Goal: Transaction & Acquisition: Purchase product/service

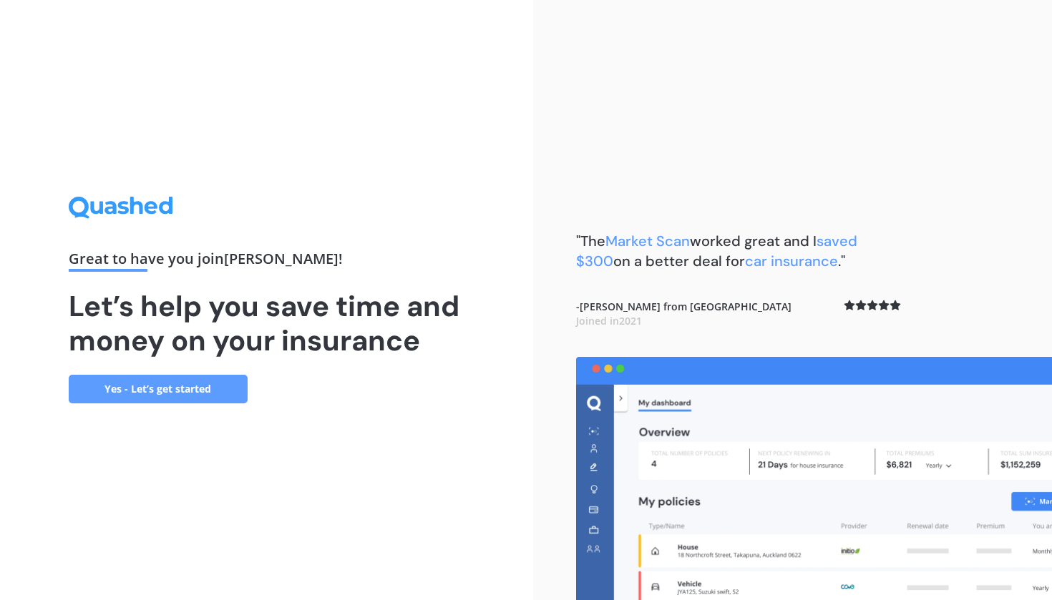
click at [200, 399] on link "Yes - Let’s get started" at bounding box center [158, 389] width 179 height 29
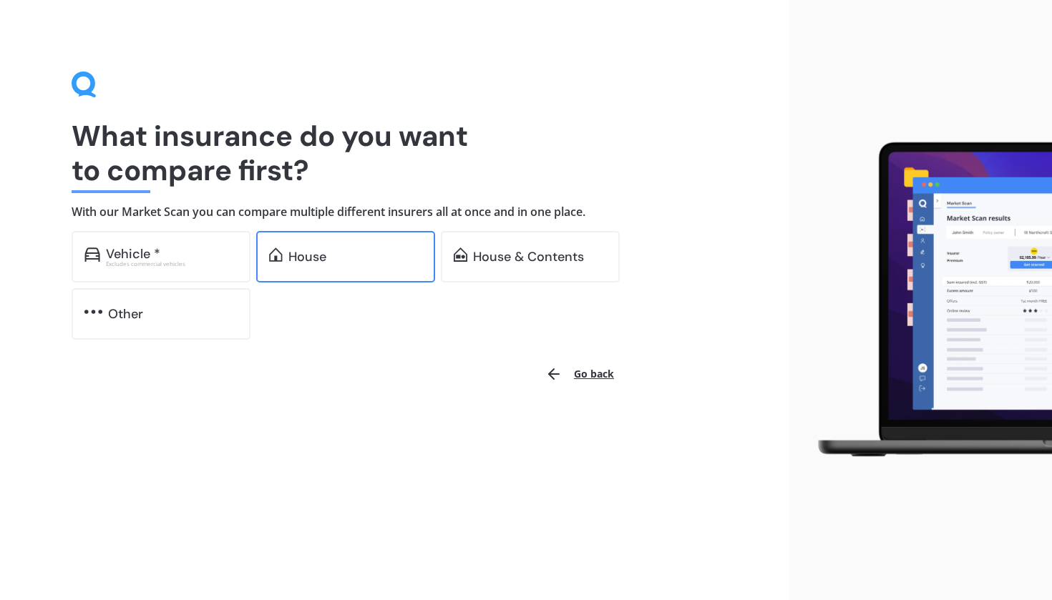
click at [320, 265] on div "House" at bounding box center [345, 257] width 179 height 52
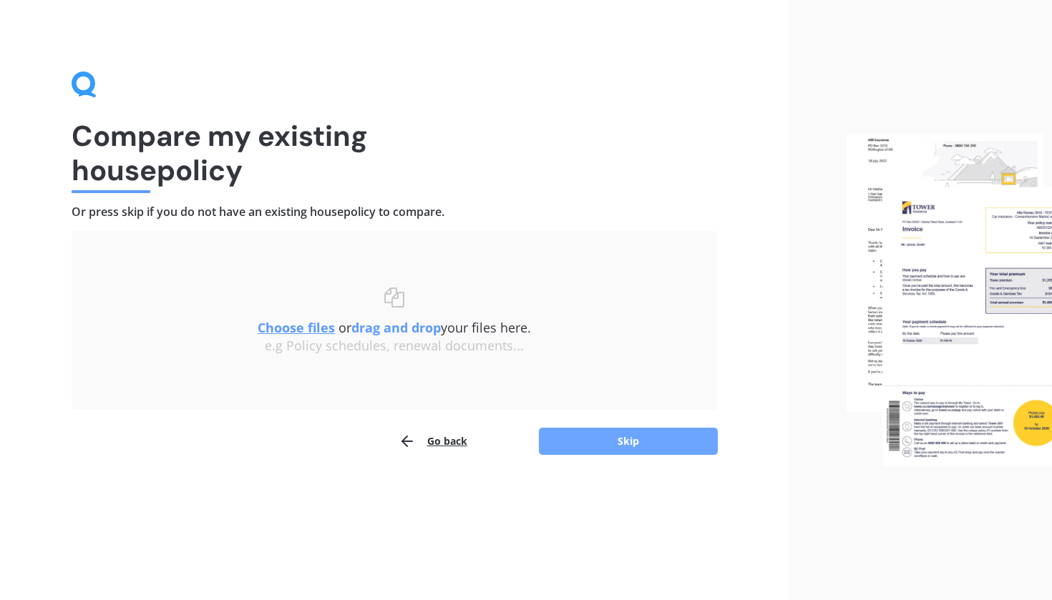
click at [626, 442] on button "Skip" at bounding box center [628, 441] width 179 height 27
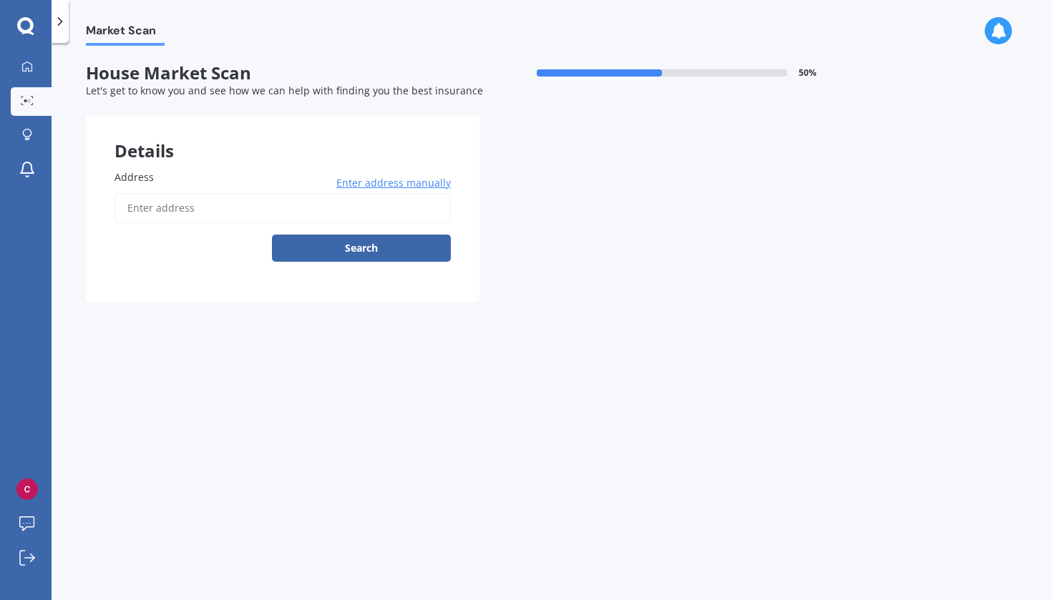
click at [375, 181] on span "Enter address manually" at bounding box center [393, 183] width 115 height 14
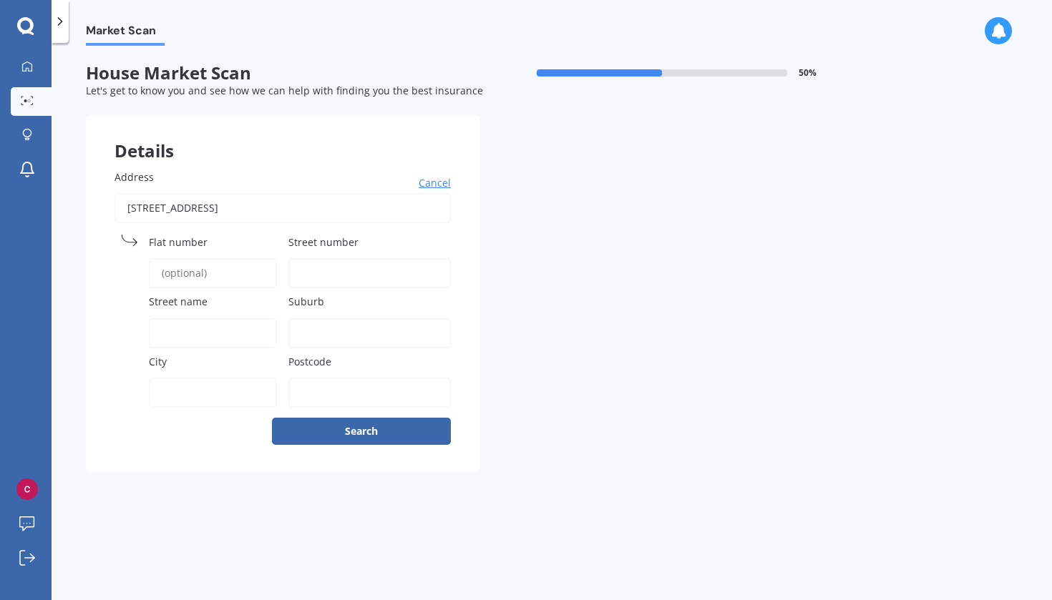
type input "[STREET_ADDRESS]"
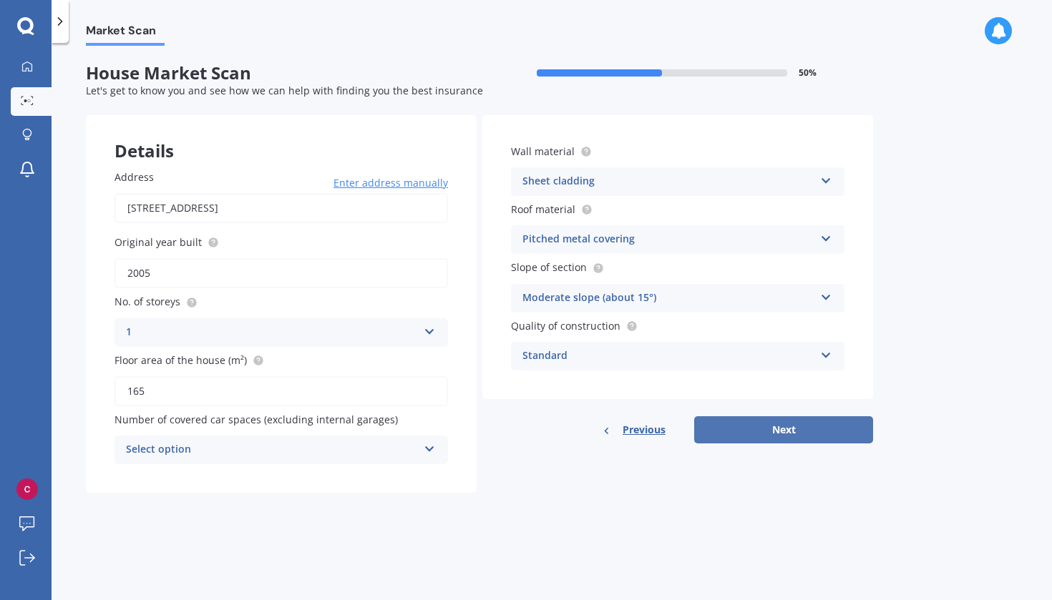
click at [785, 434] on button "Next" at bounding box center [783, 430] width 179 height 27
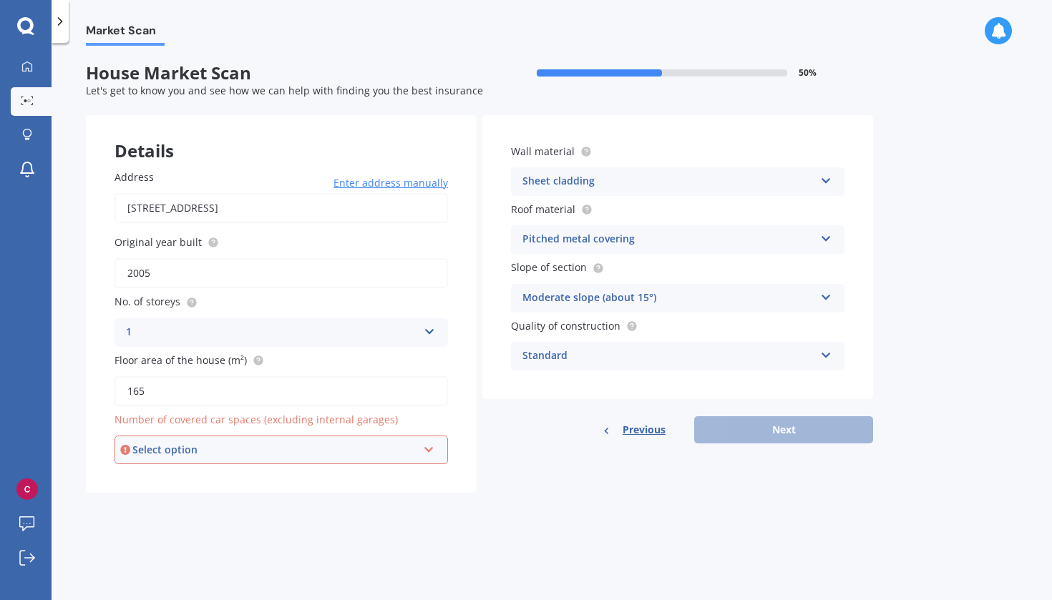
click at [322, 450] on div "Select option" at bounding box center [274, 450] width 285 height 16
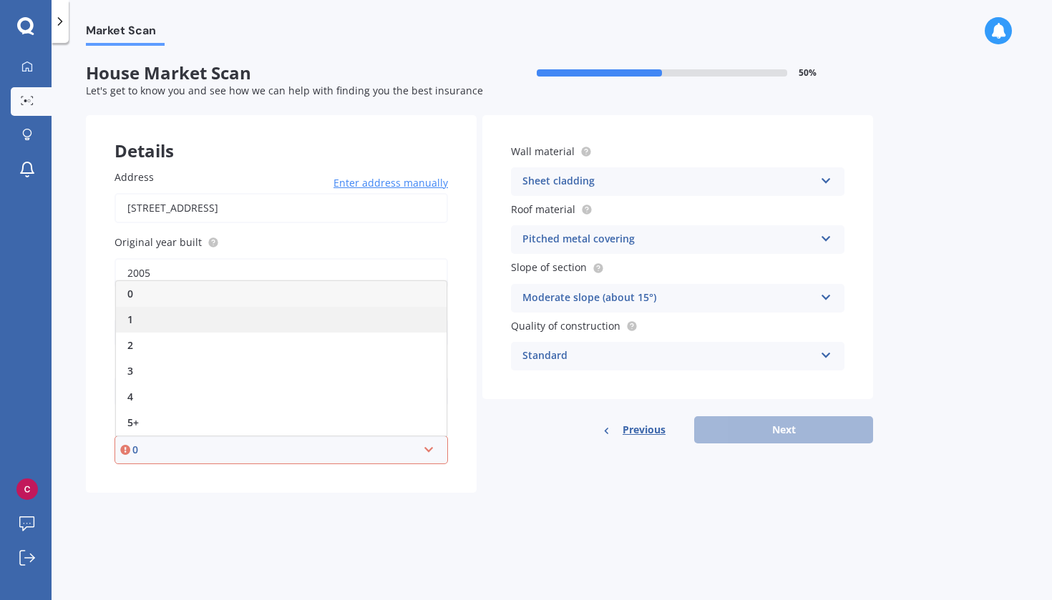
click at [256, 316] on div "1" at bounding box center [281, 320] width 331 height 26
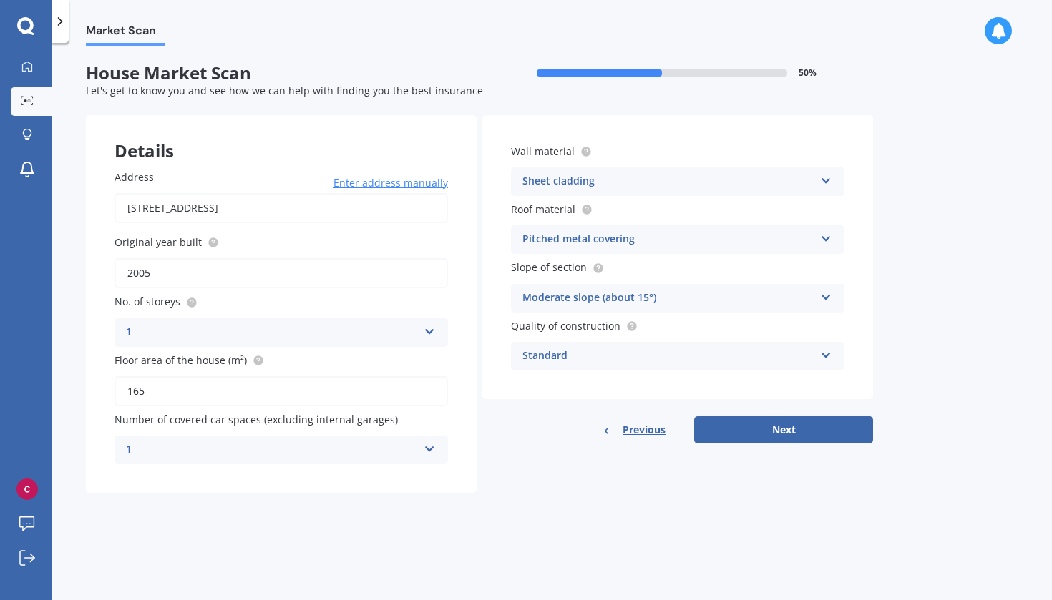
click at [424, 449] on div "1 0 1 2 3 4 5+" at bounding box center [282, 450] width 334 height 29
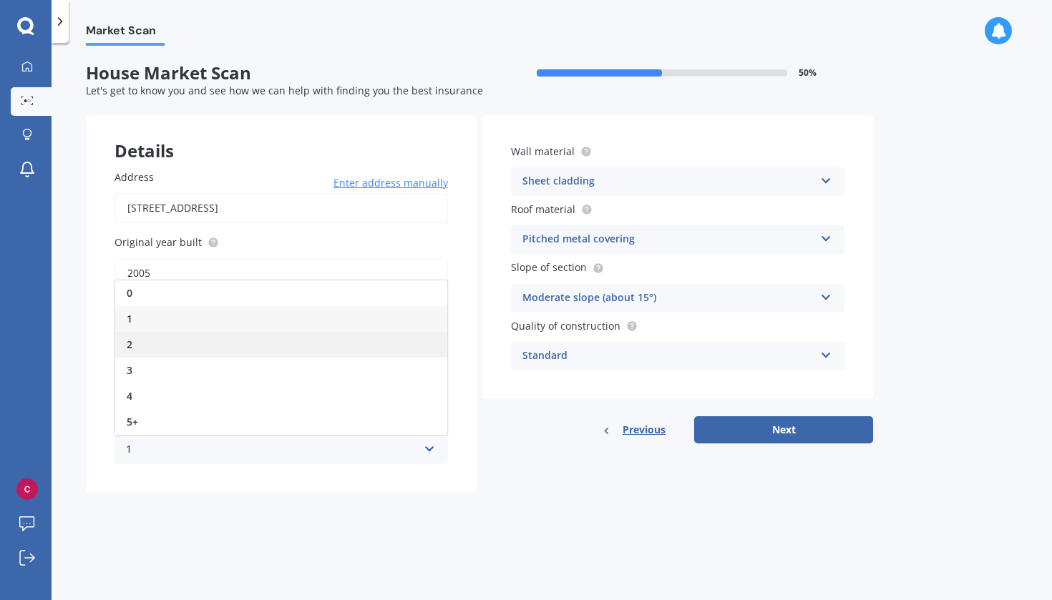
click at [253, 344] on div "2" at bounding box center [281, 345] width 332 height 26
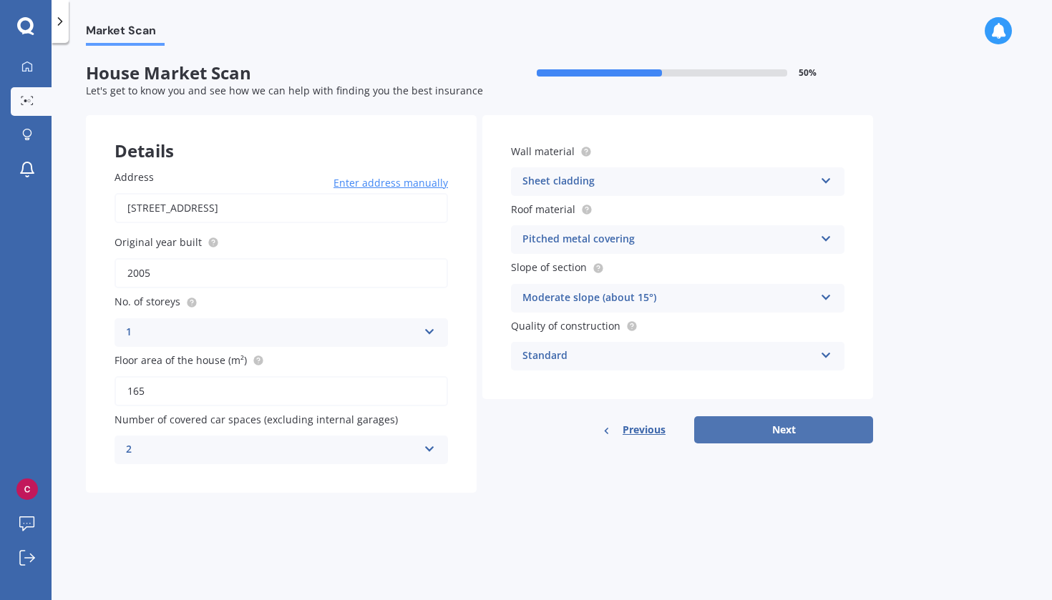
click at [769, 431] on button "Next" at bounding box center [783, 430] width 179 height 27
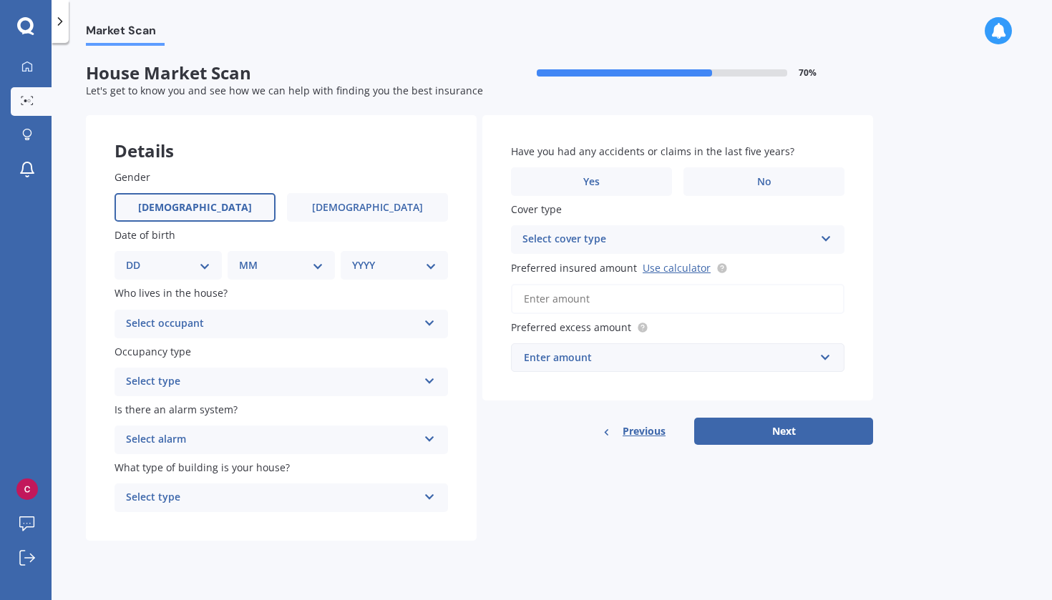
click at [236, 206] on label "[DEMOGRAPHIC_DATA]" at bounding box center [195, 207] width 161 height 29
click at [0, 0] on input "[DEMOGRAPHIC_DATA]" at bounding box center [0, 0] width 0 height 0
select select "05"
select select "10"
select select "1979"
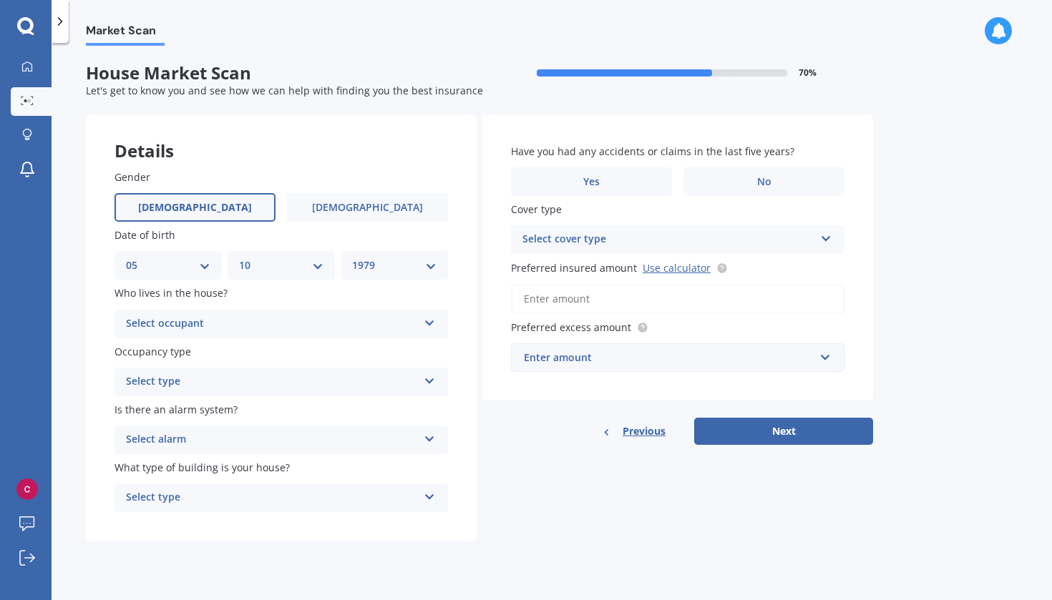
click at [235, 316] on div "Select occupant" at bounding box center [272, 324] width 292 height 17
click at [212, 351] on div "Owner" at bounding box center [281, 352] width 332 height 26
click at [229, 386] on div "Select type" at bounding box center [272, 382] width 292 height 17
click at [217, 410] on div "Permanent" at bounding box center [281, 410] width 332 height 26
click at [225, 444] on div "Select alarm" at bounding box center [272, 440] width 292 height 17
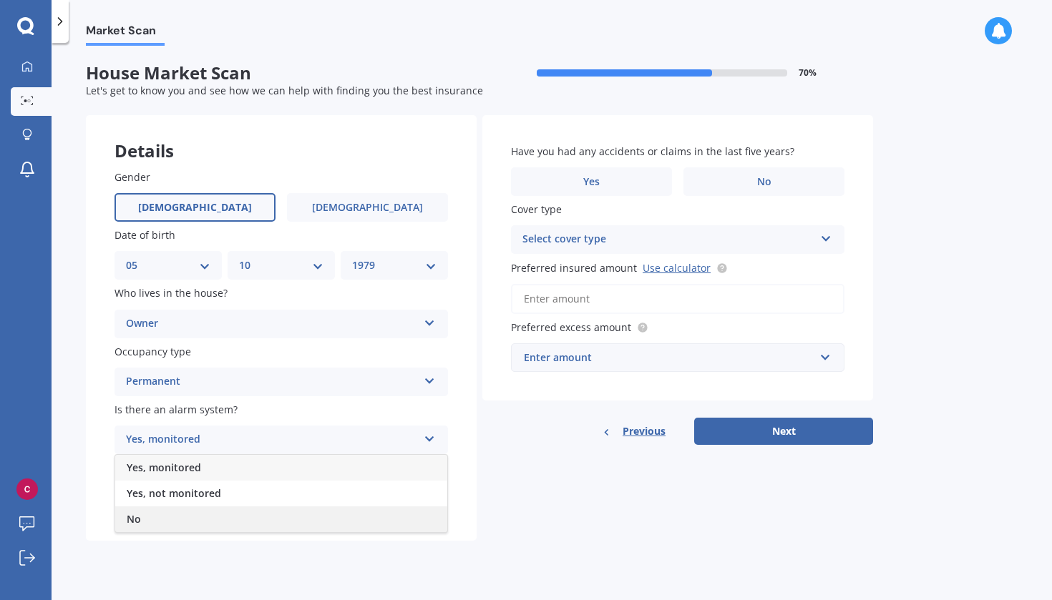
click at [192, 520] on div "No" at bounding box center [281, 520] width 332 height 26
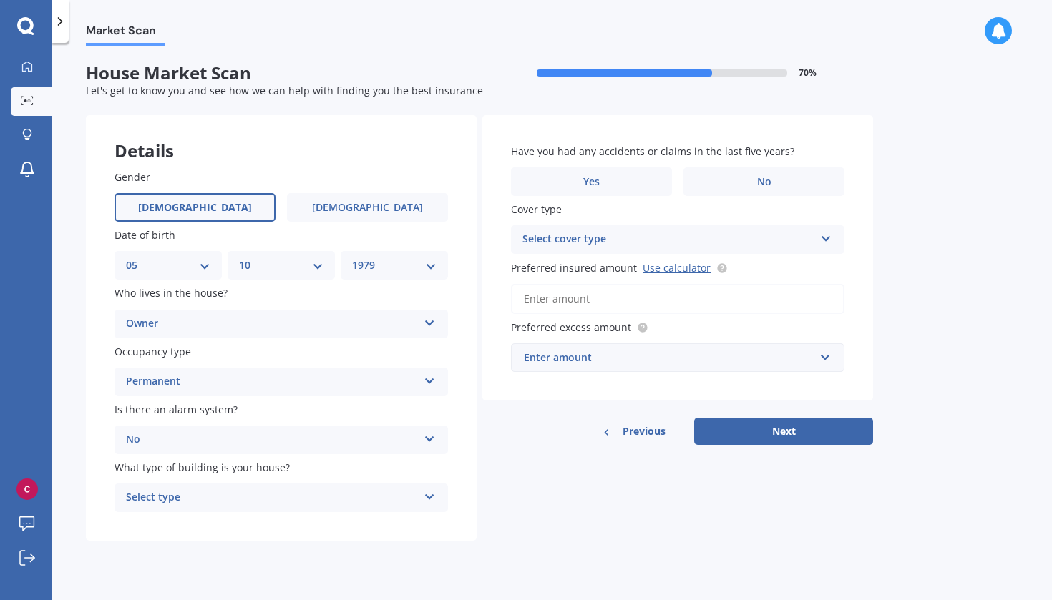
click at [240, 500] on div "Select type" at bounding box center [272, 498] width 292 height 17
click at [223, 524] on div "Freestanding" at bounding box center [281, 526] width 332 height 26
click at [757, 182] on span "No" at bounding box center [764, 182] width 14 height 12
click at [0, 0] on input "No" at bounding box center [0, 0] width 0 height 0
click at [694, 244] on div "Select cover type" at bounding box center [668, 239] width 292 height 17
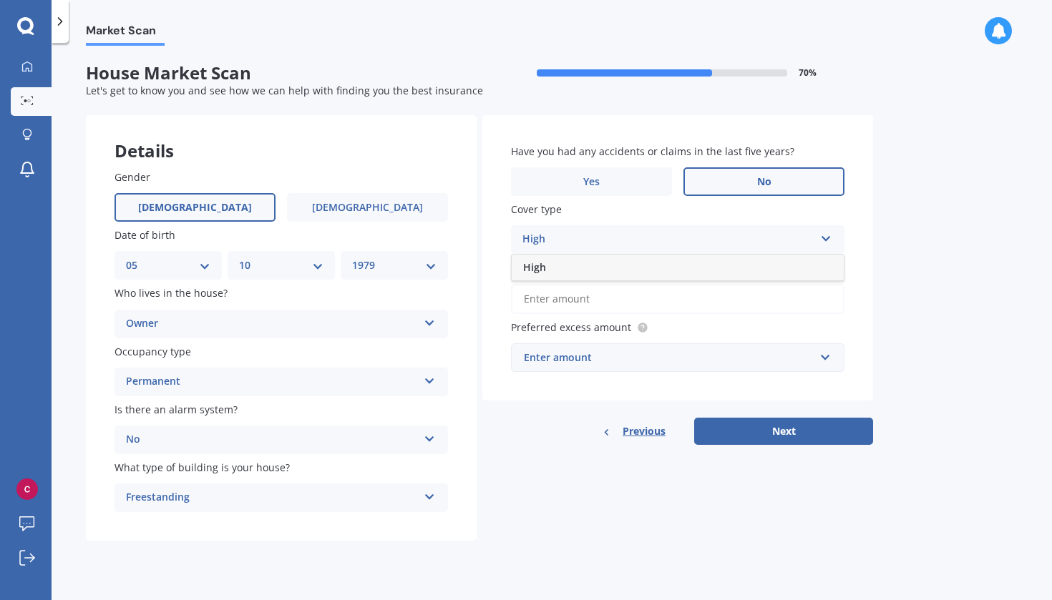
click at [651, 248] on div "High High" at bounding box center [678, 239] width 334 height 29
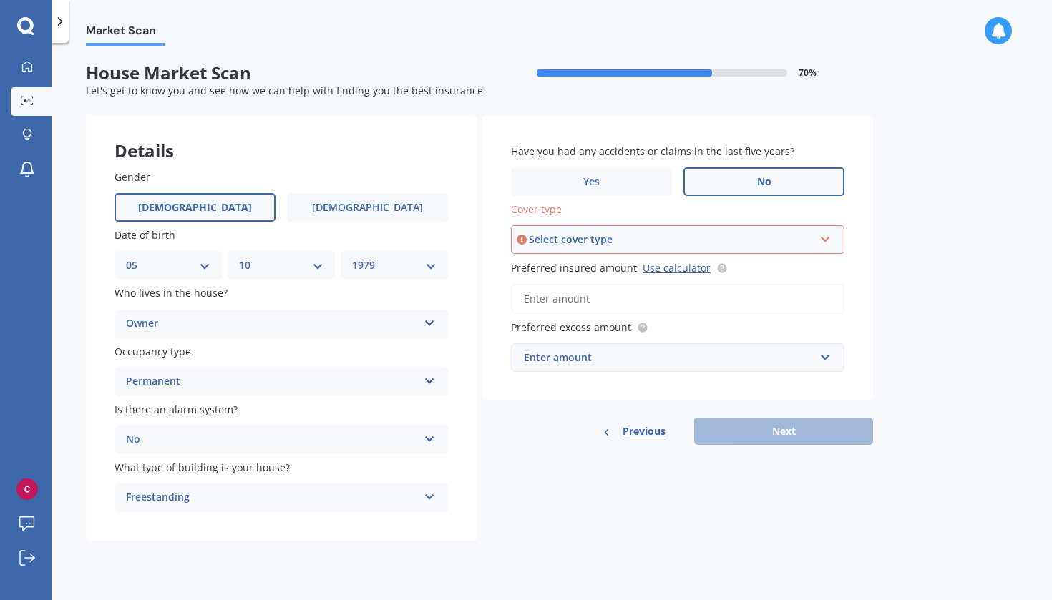
click at [702, 244] on div "Select cover type" at bounding box center [671, 240] width 285 height 16
click at [681, 275] on div "High" at bounding box center [677, 267] width 331 height 26
click at [646, 362] on div "Enter amount" at bounding box center [669, 358] width 291 height 16
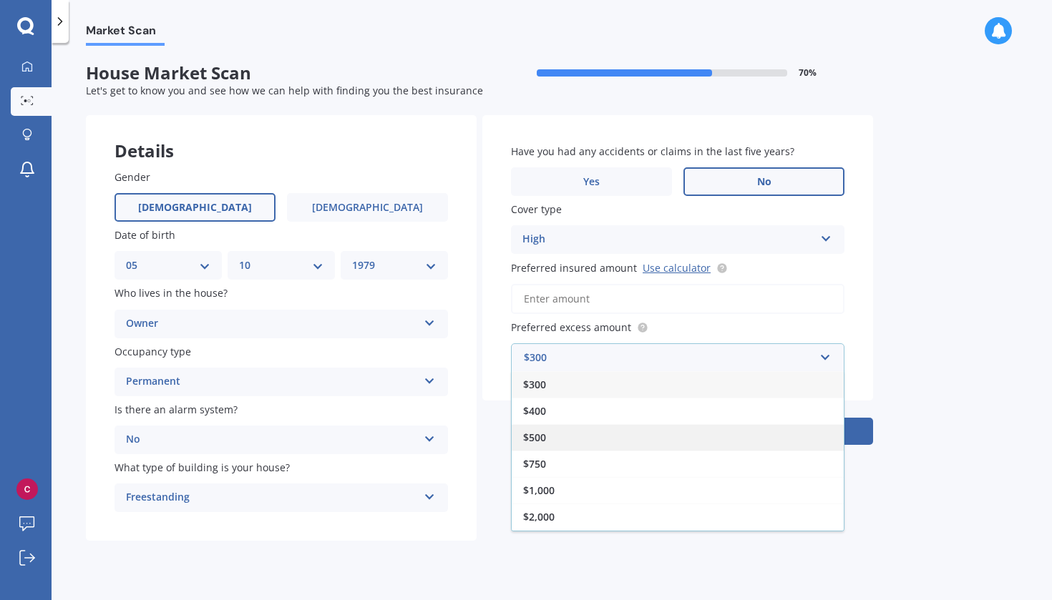
click at [560, 433] on div "$500" at bounding box center [678, 437] width 332 height 26
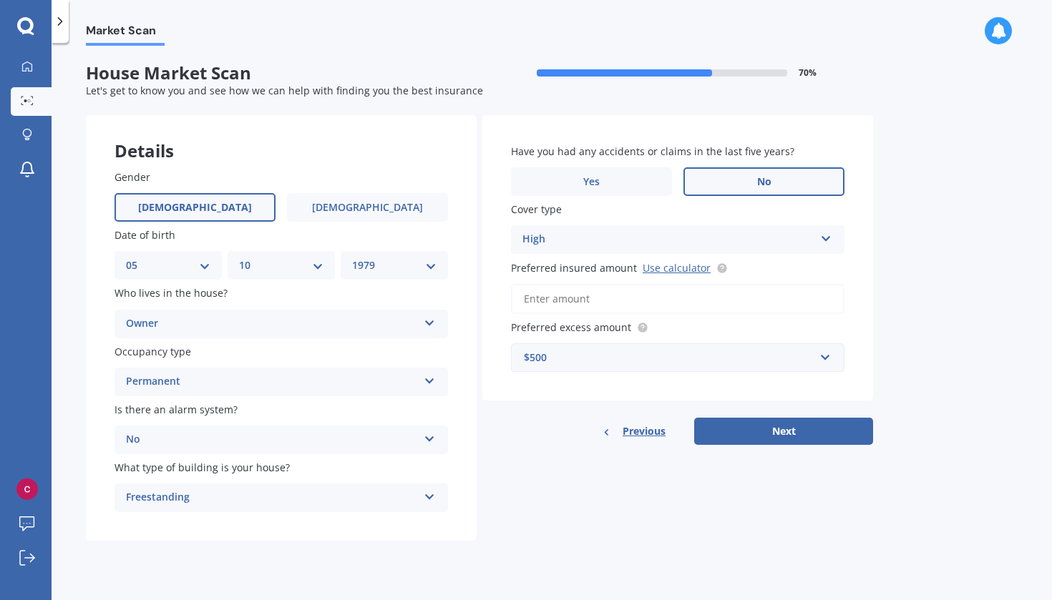
click at [544, 297] on input "Preferred insured amount Use calculator" at bounding box center [678, 299] width 334 height 30
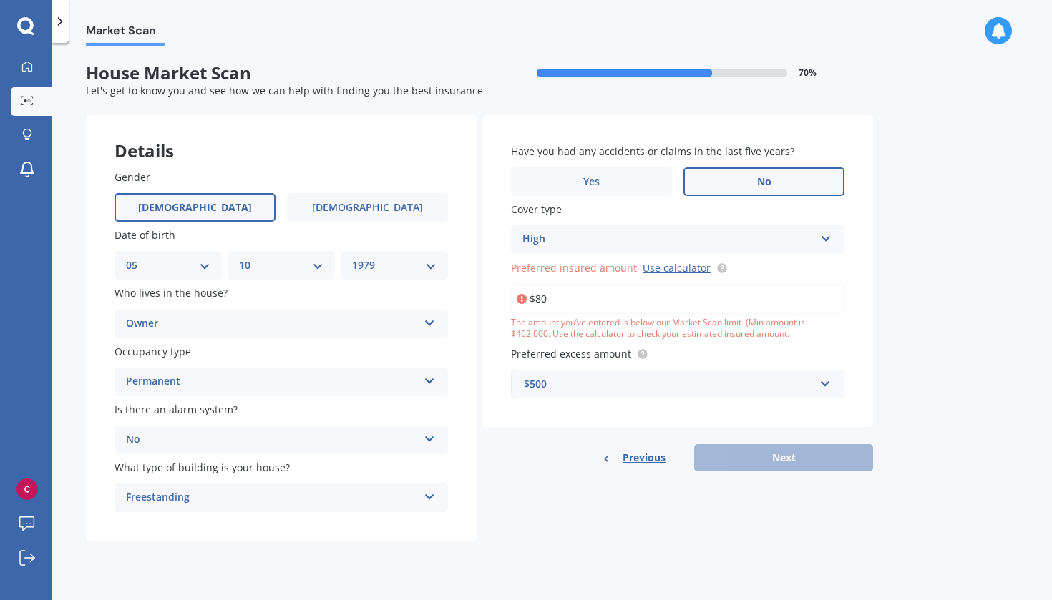
type input "$8"
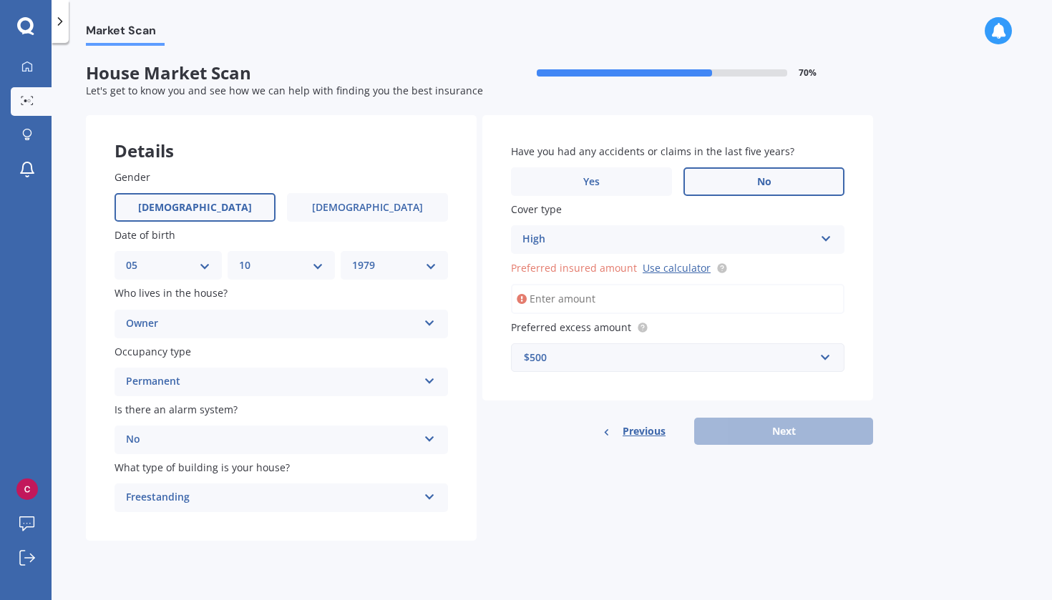
click at [626, 485] on div "Details Gender [DEMOGRAPHIC_DATA] [DEMOGRAPHIC_DATA] Date of birth DD 01 02 03 …" at bounding box center [479, 328] width 787 height 427
click at [690, 267] on link "Use calculator" at bounding box center [677, 268] width 68 height 14
click at [568, 297] on input "Preferred insured amount Use calculator" at bounding box center [678, 299] width 334 height 30
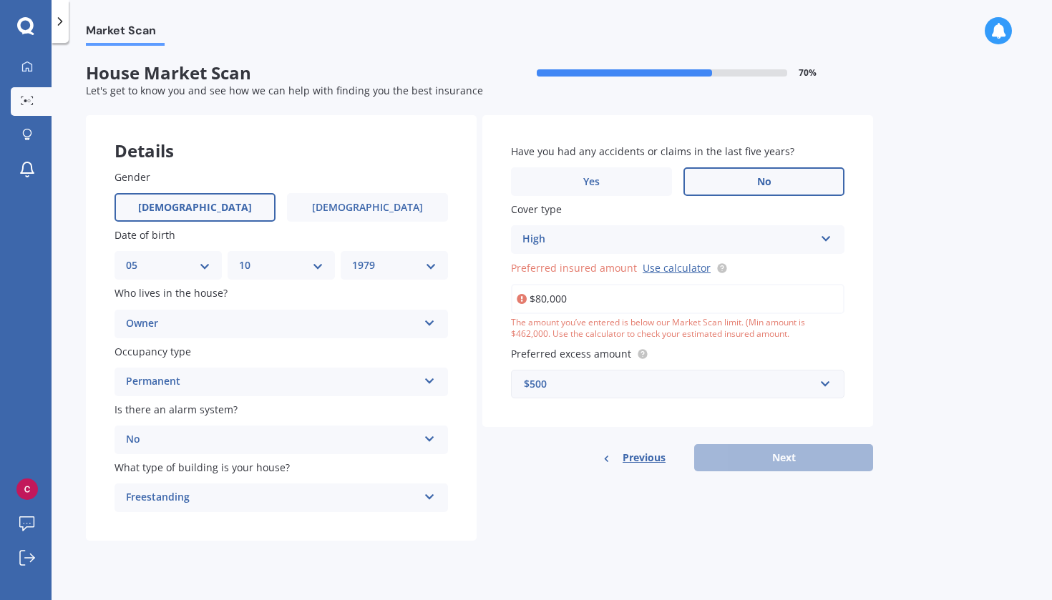
type input "$800,000"
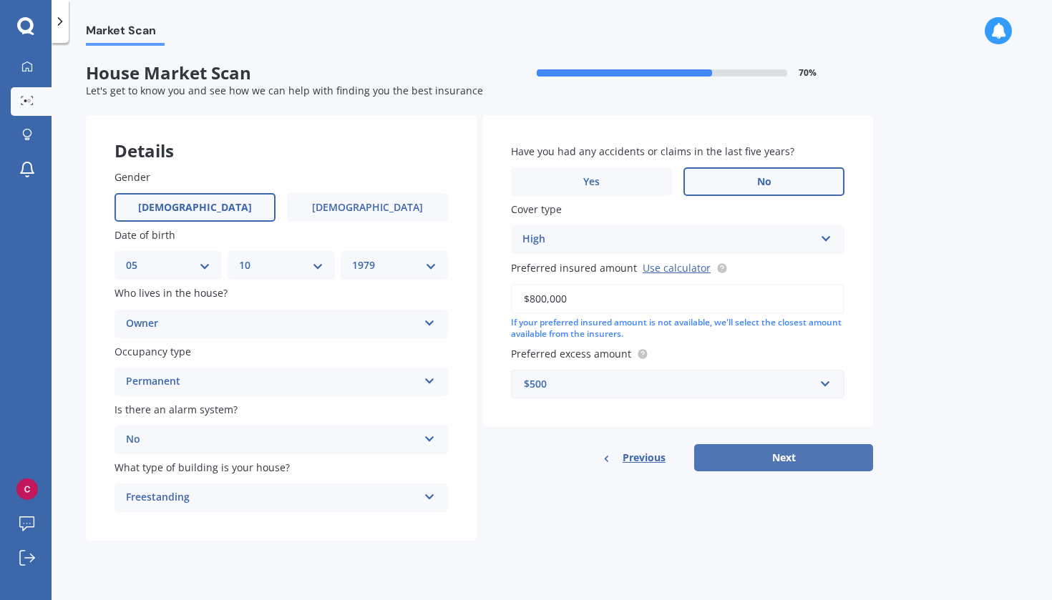
click at [797, 462] on button "Next" at bounding box center [783, 457] width 179 height 27
select select "05"
select select "10"
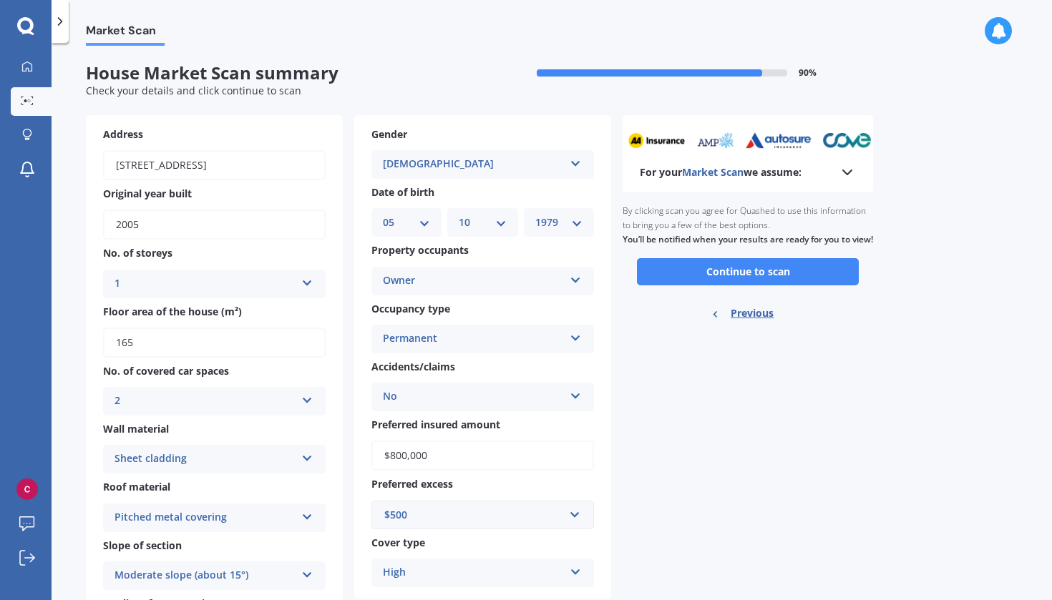
select select "1970"
click at [268, 403] on div "2" at bounding box center [205, 401] width 181 height 17
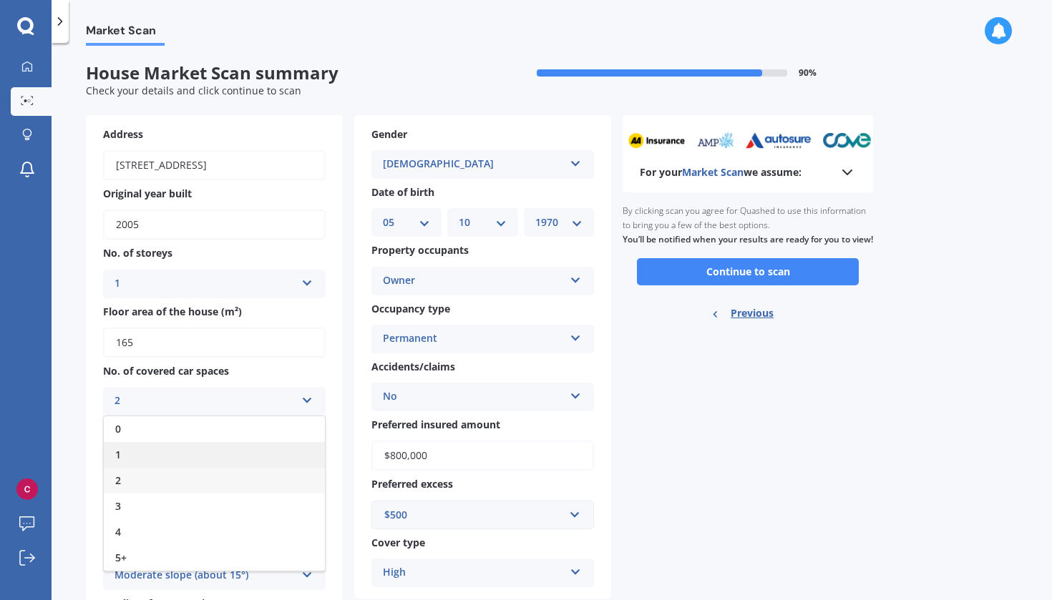
click at [237, 449] on div "1" at bounding box center [214, 455] width 221 height 26
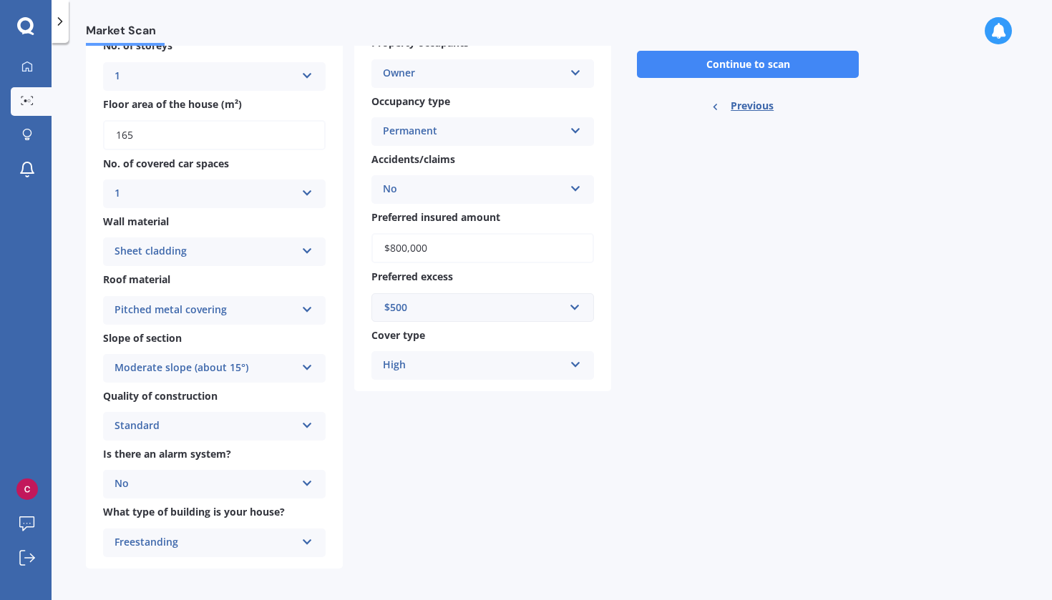
scroll to position [207, 0]
click at [273, 366] on div "Moderate slope (about 15°)" at bounding box center [205, 369] width 181 height 17
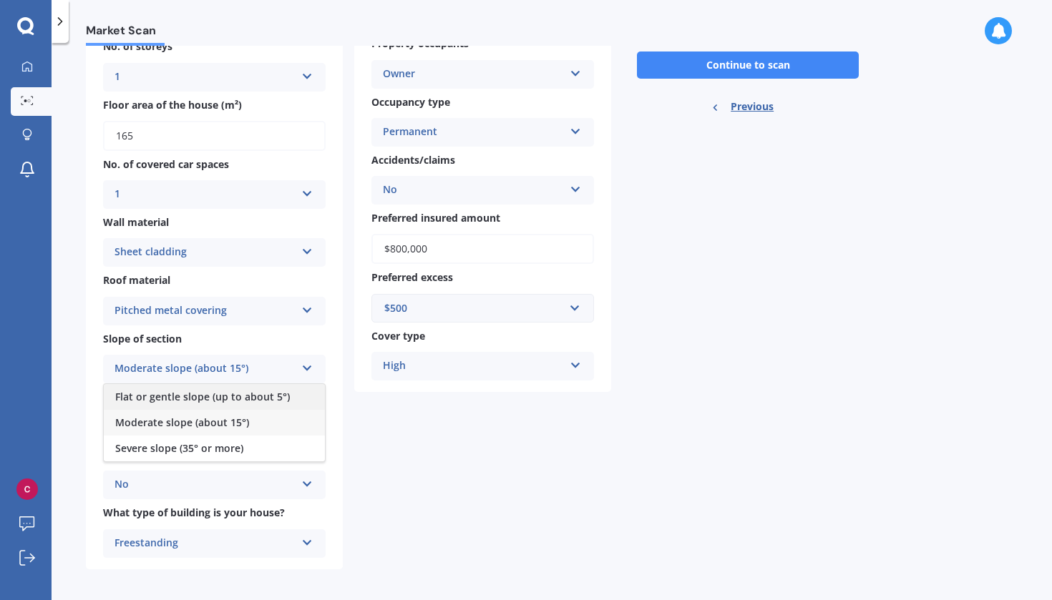
click at [267, 392] on span "Flat or gentle slope (up to about 5°)" at bounding box center [202, 397] width 175 height 14
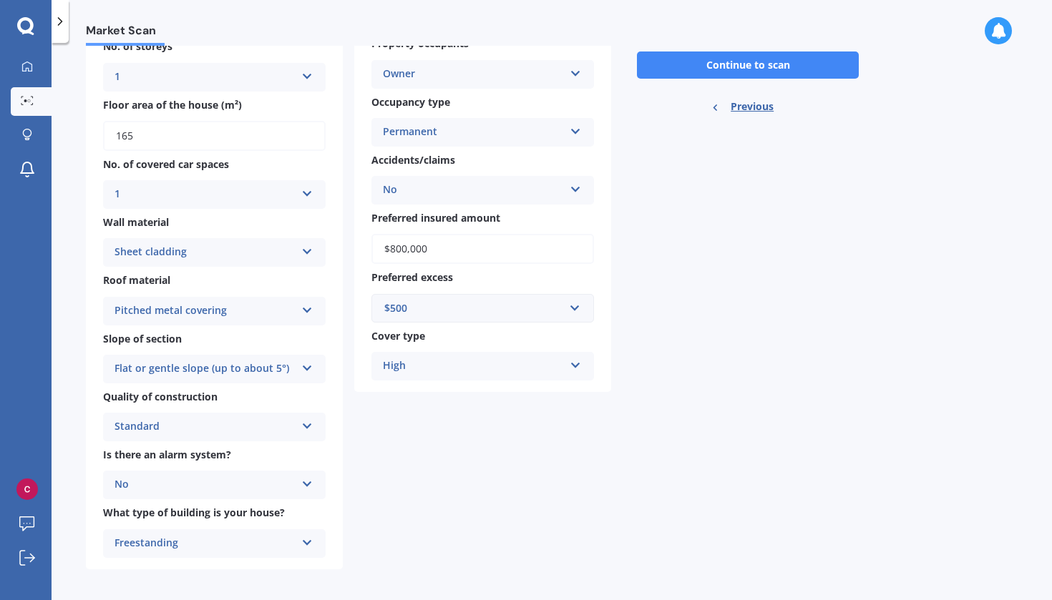
click at [309, 362] on icon at bounding box center [307, 366] width 12 height 10
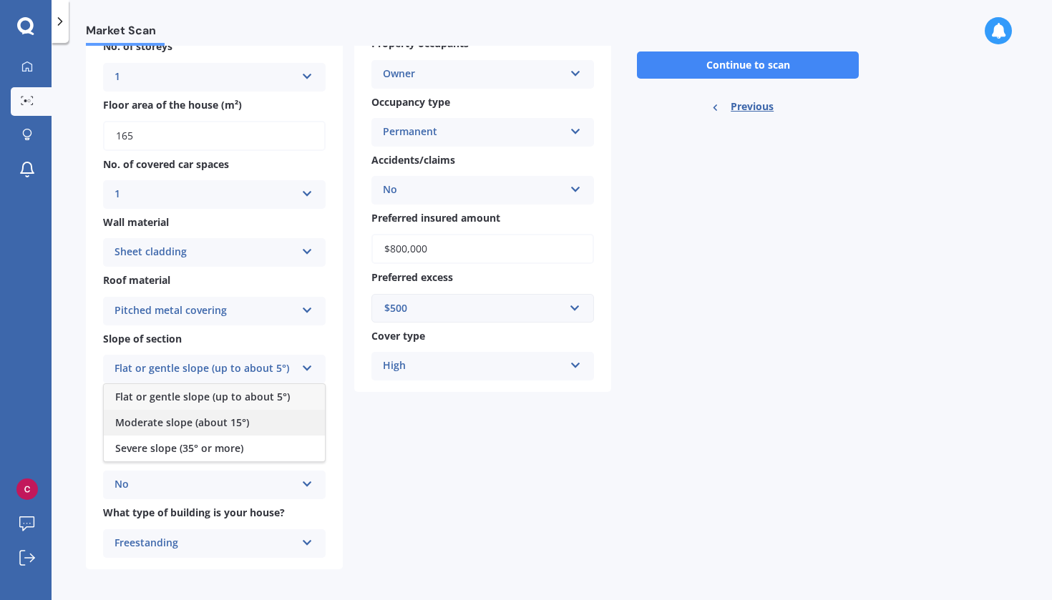
click at [250, 422] on div "Moderate slope (about 15°)" at bounding box center [214, 423] width 221 height 26
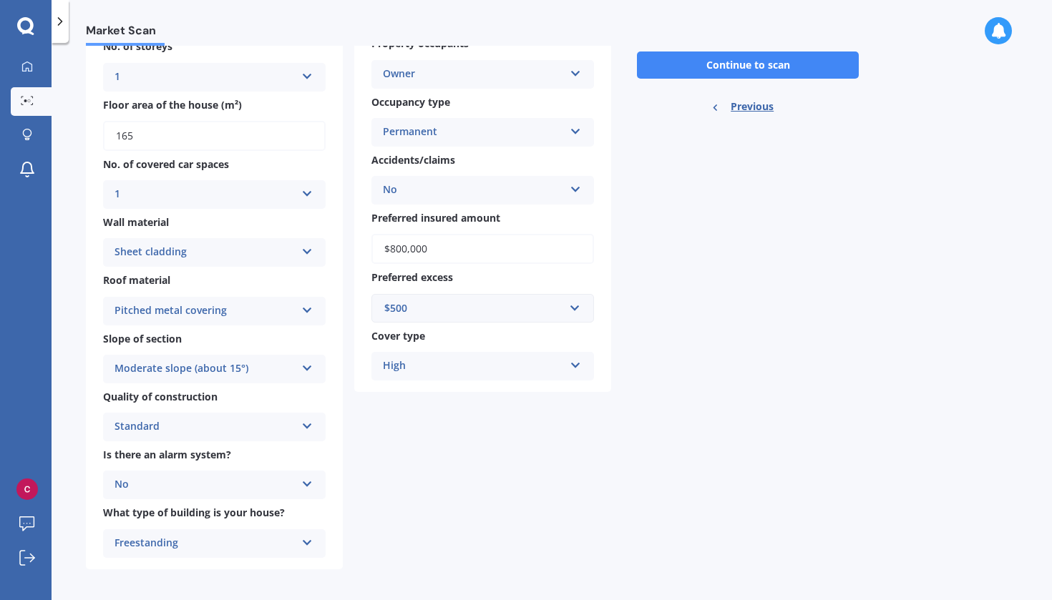
scroll to position [0, 0]
click at [278, 419] on div "Standard" at bounding box center [205, 427] width 181 height 17
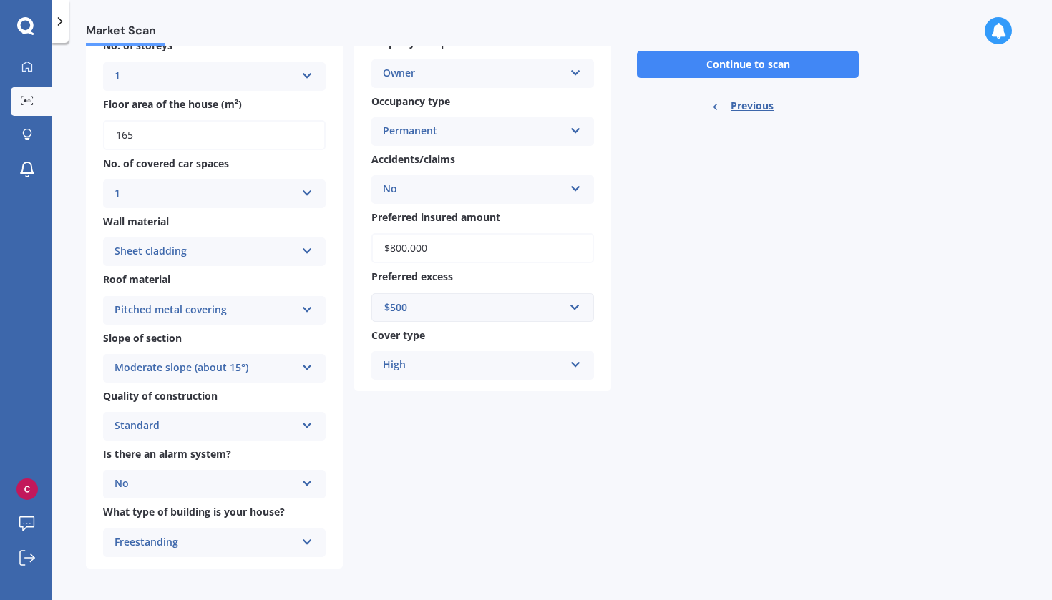
scroll to position [207, 0]
click at [241, 428] on div "Standard" at bounding box center [205, 427] width 181 height 17
click at [266, 419] on div "Standard" at bounding box center [205, 427] width 181 height 17
click at [256, 419] on div "Standard" at bounding box center [205, 427] width 181 height 17
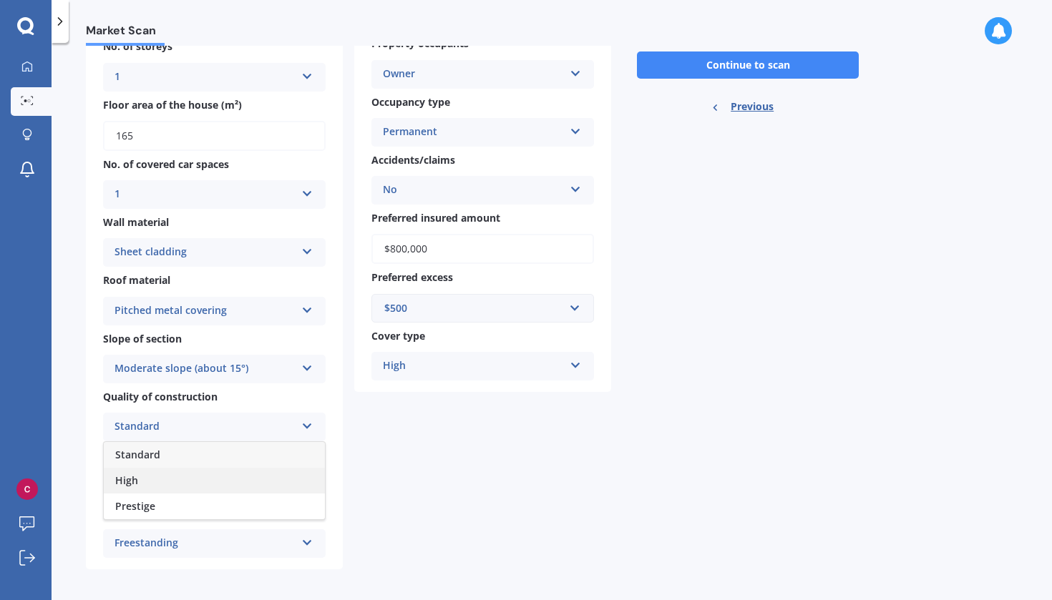
click at [225, 486] on div "High" at bounding box center [214, 481] width 221 height 26
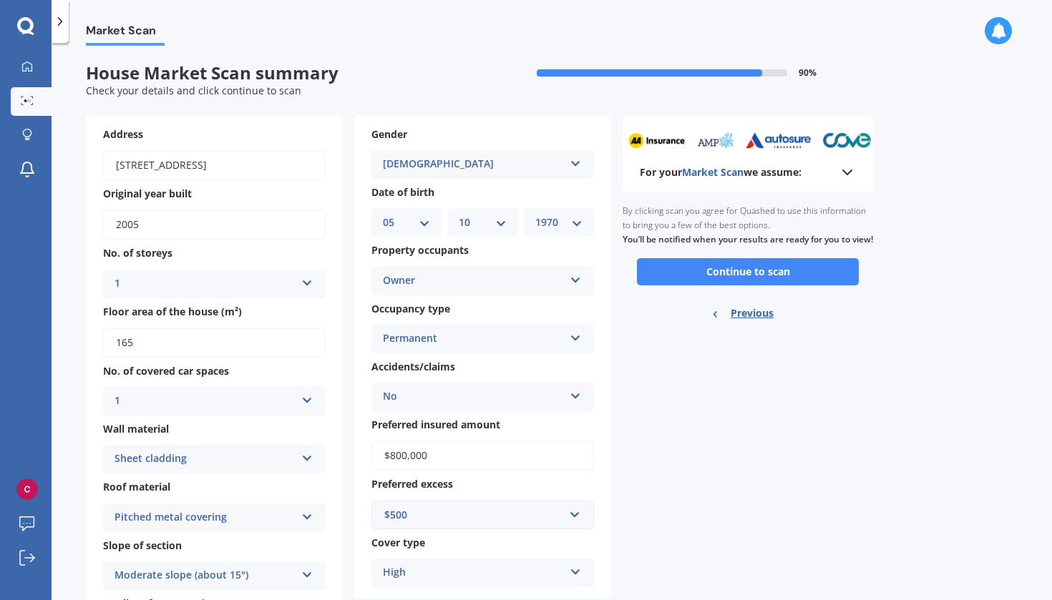
scroll to position [0, 0]
click at [146, 227] on input "2005" at bounding box center [214, 225] width 223 height 30
type input "2"
type input "1999"
click at [799, 456] on div "For your Market Scan we assume: Ready to go By clicking scan you agree for Quas…" at bounding box center [748, 445] width 250 height 661
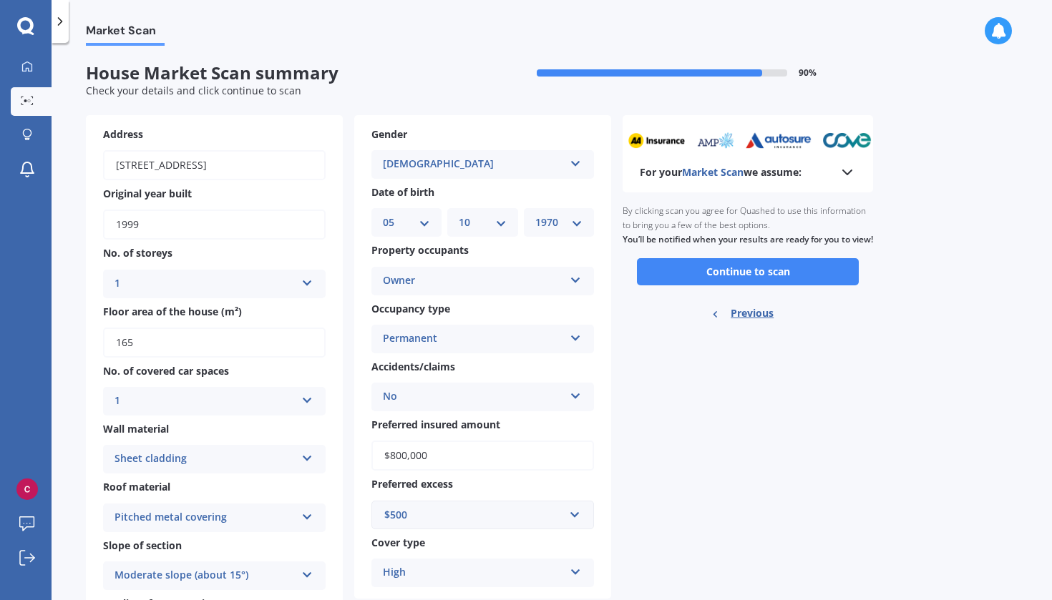
click at [138, 342] on input "165" at bounding box center [214, 343] width 223 height 30
type input "166"
click at [724, 487] on div "For your Market Scan we assume: Ready to go By clicking scan you agree for Quas…" at bounding box center [748, 445] width 250 height 661
click at [757, 283] on button "Continue to scan" at bounding box center [748, 271] width 222 height 27
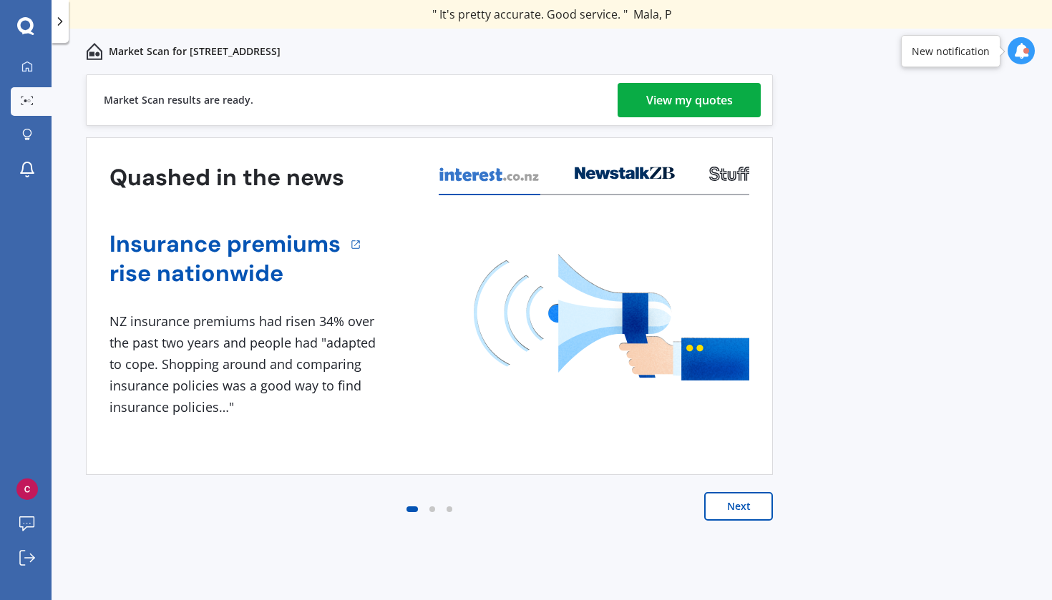
click at [697, 107] on div "View my quotes" at bounding box center [689, 100] width 87 height 34
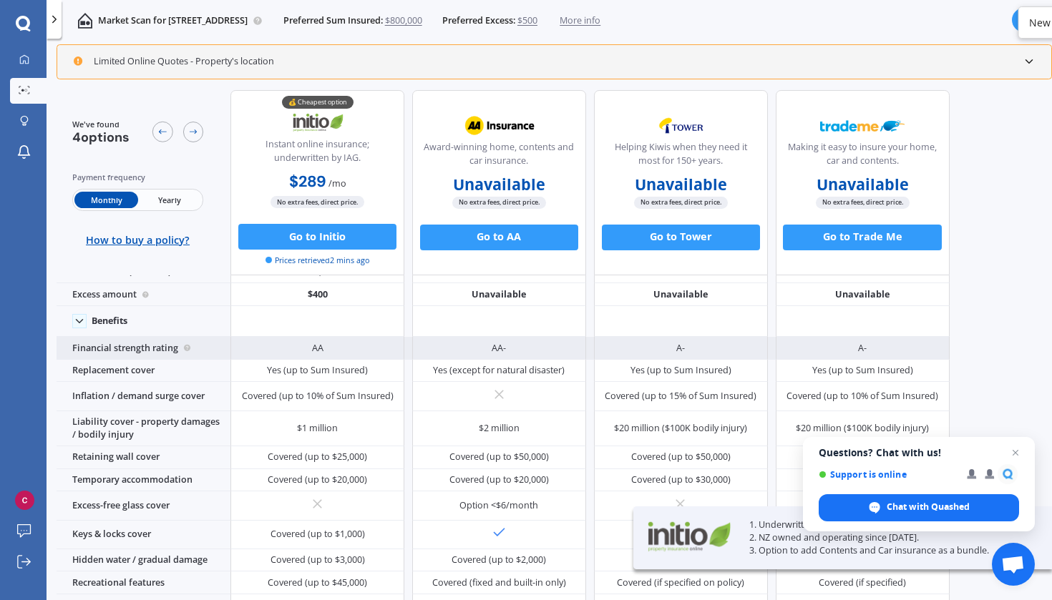
scroll to position [31, 0]
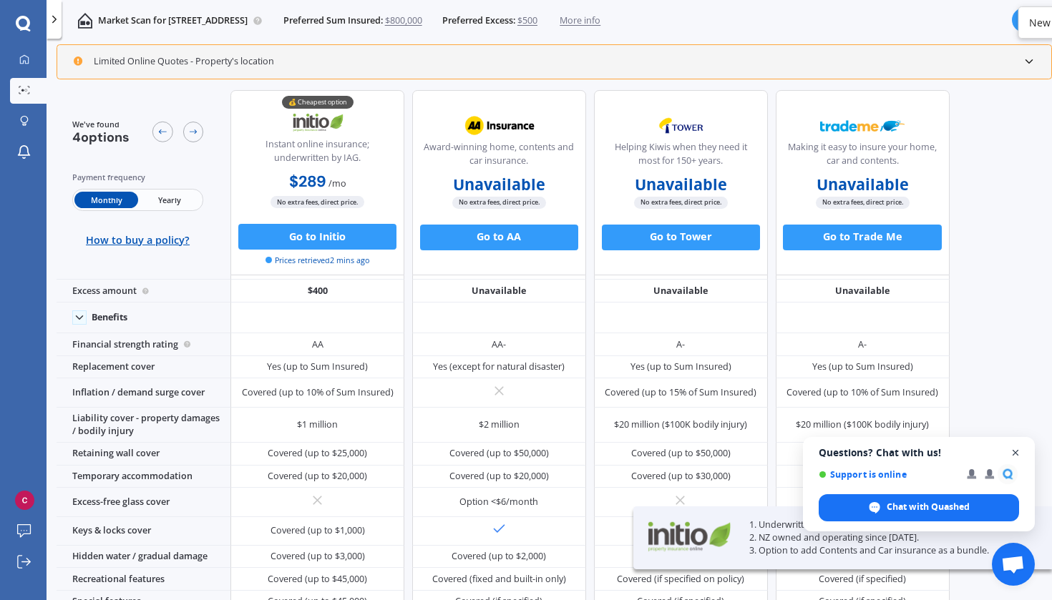
click at [1015, 452] on span "Close chat" at bounding box center [1016, 453] width 18 height 18
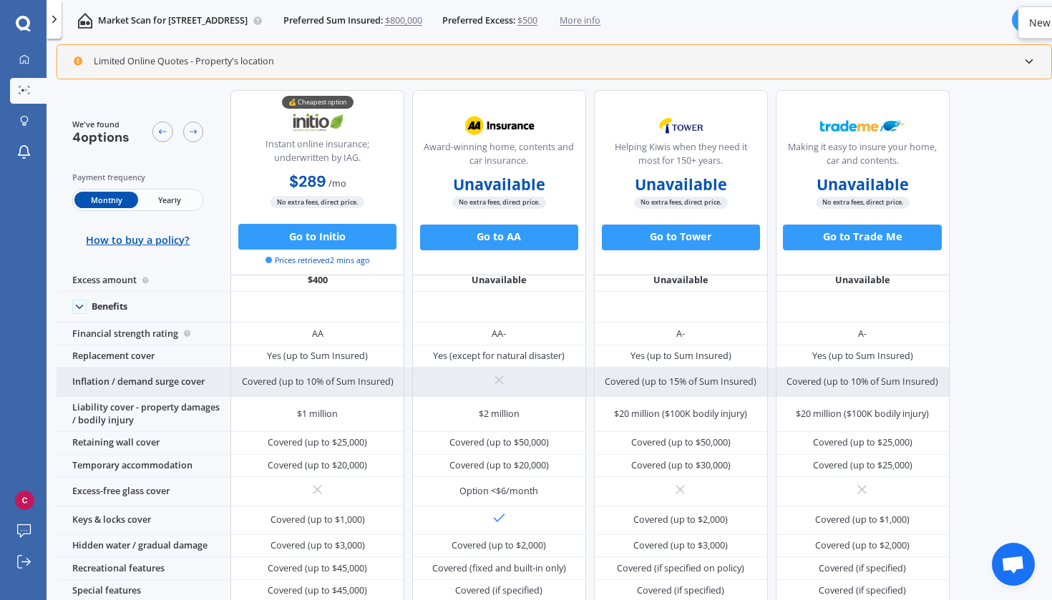
scroll to position [72, 0]
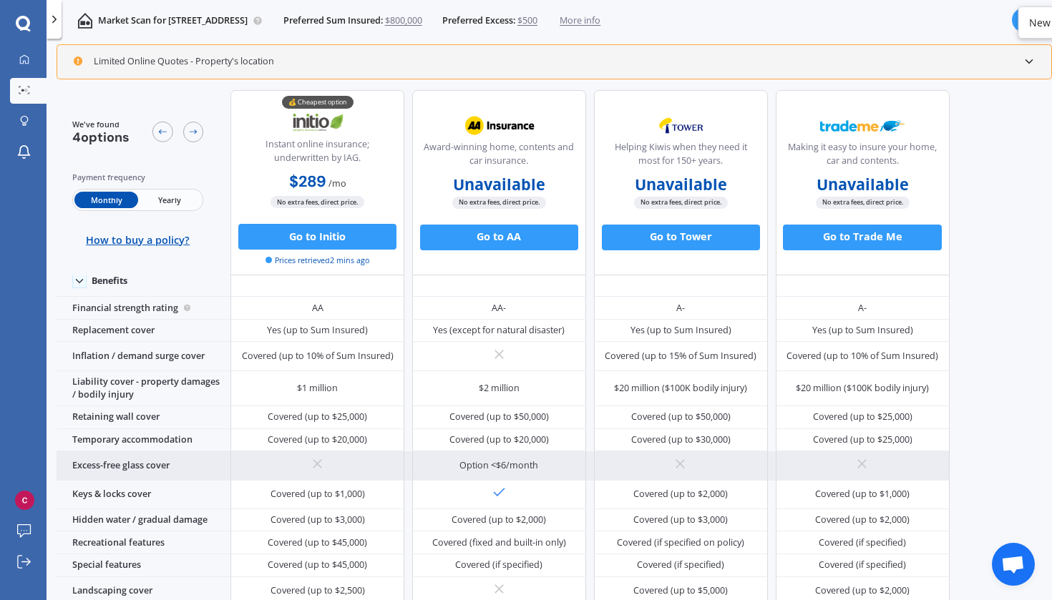
click at [318, 472] on icon at bounding box center [318, 465] width 16 height 16
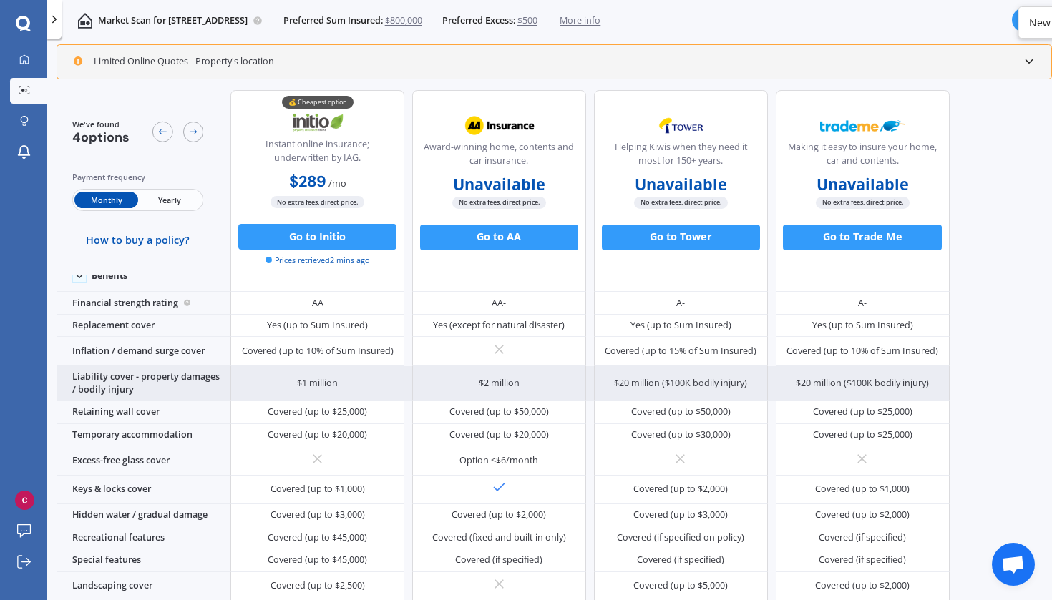
scroll to position [70, 0]
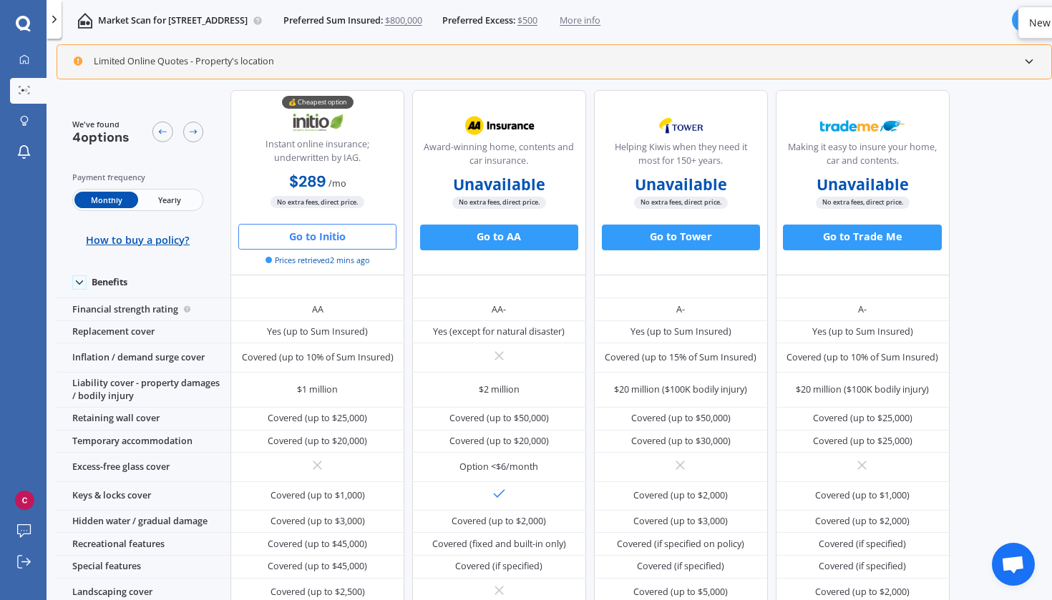
click at [333, 241] on button "Go to Initio" at bounding box center [317, 237] width 158 height 26
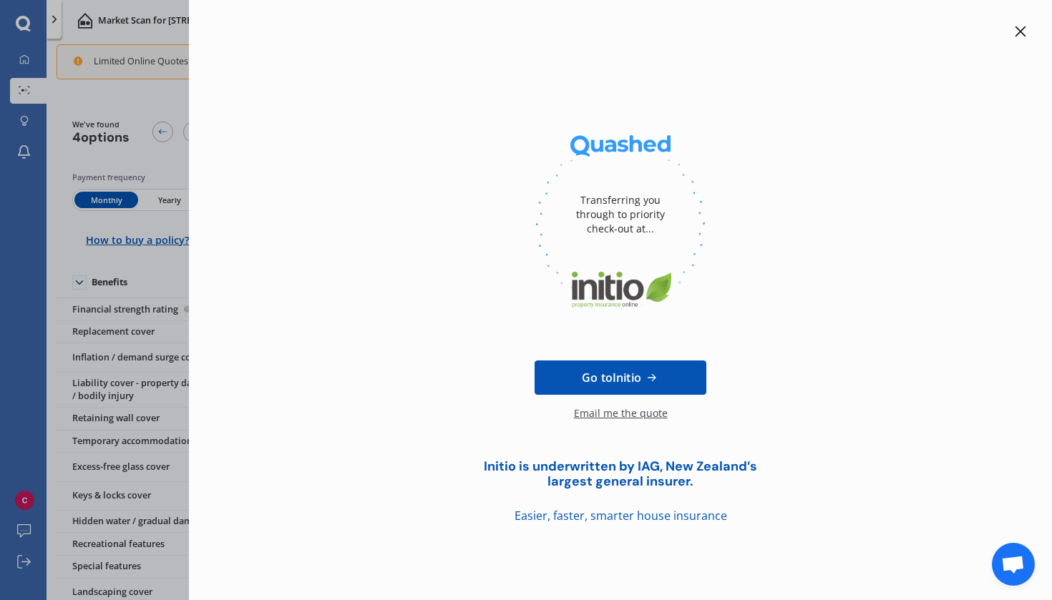
click at [619, 377] on span "Go to Initio" at bounding box center [611, 377] width 59 height 17
